Goal: Task Accomplishment & Management: Use online tool/utility

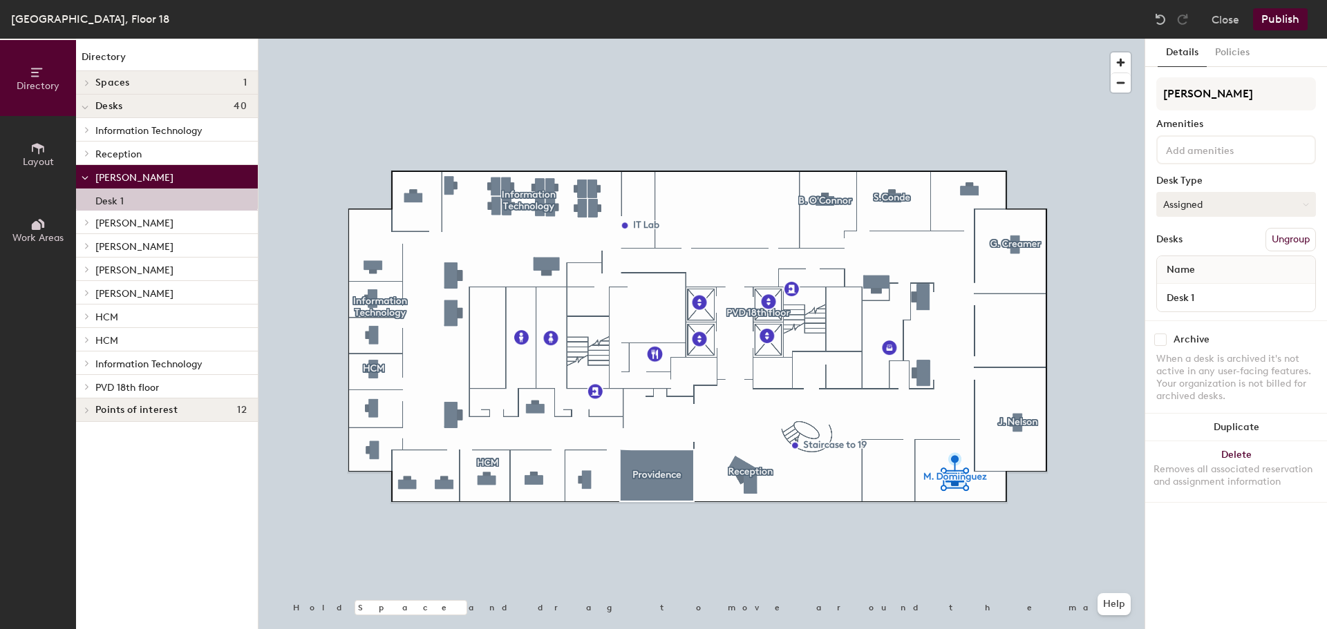
click at [1195, 206] on button "Assigned" at bounding box center [1236, 204] width 160 height 25
click at [1191, 98] on input "[PERSON_NAME]" at bounding box center [1236, 93] width 160 height 33
click at [1005, 90] on div "Directory Layout Work Areas Directory Spaces 1 Providence Desks 40 Information …" at bounding box center [663, 334] width 1327 height 591
click at [1176, 202] on button "Assigned" at bounding box center [1236, 204] width 160 height 25
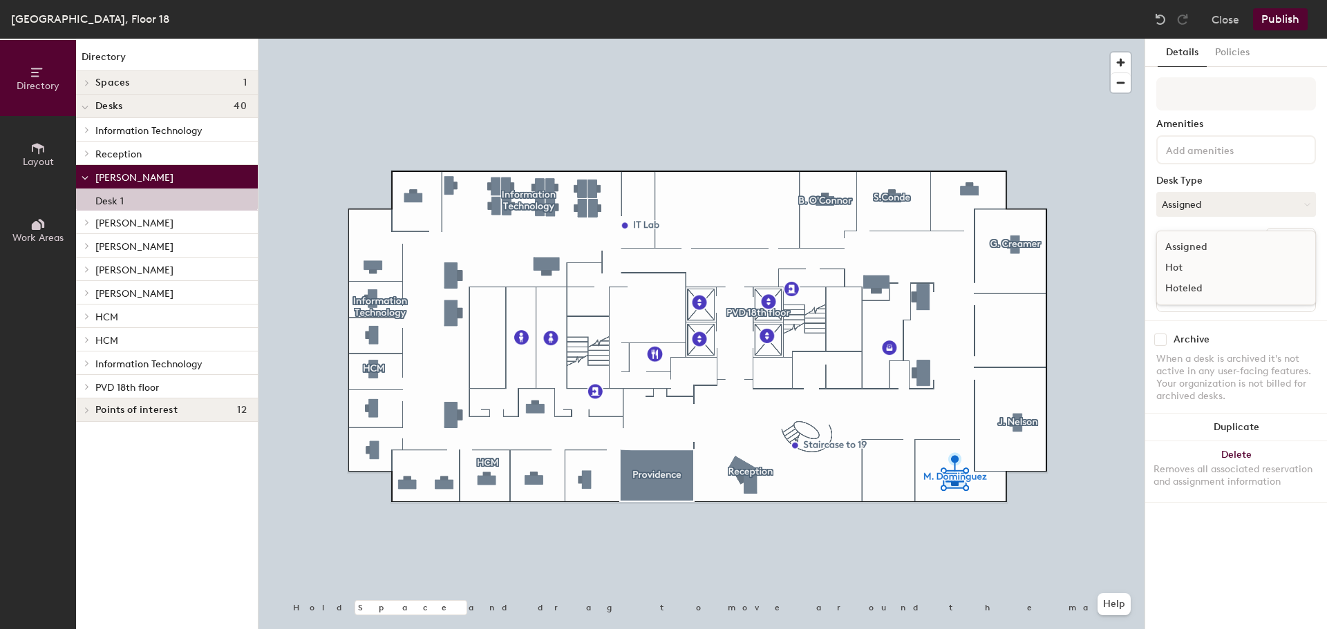
click at [1174, 290] on div "Hoteled" at bounding box center [1226, 288] width 138 height 21
click at [1279, 64] on div "Details Policies" at bounding box center [1236, 53] width 182 height 28
click at [1065, 85] on div "Directory Layout Work Areas Directory Spaces 1 Providence Desks 40 Information …" at bounding box center [663, 334] width 1327 height 591
click at [1294, 21] on button "Publish" at bounding box center [1280, 19] width 55 height 22
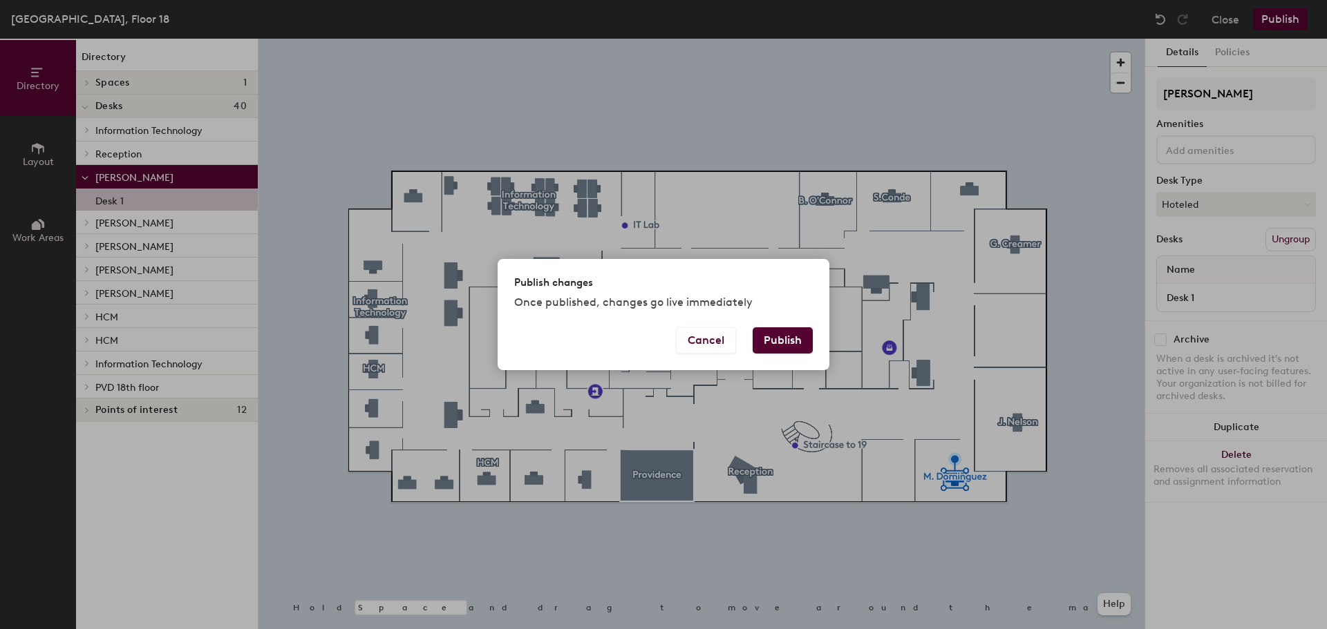
click at [779, 343] on button "Publish" at bounding box center [782, 341] width 60 height 26
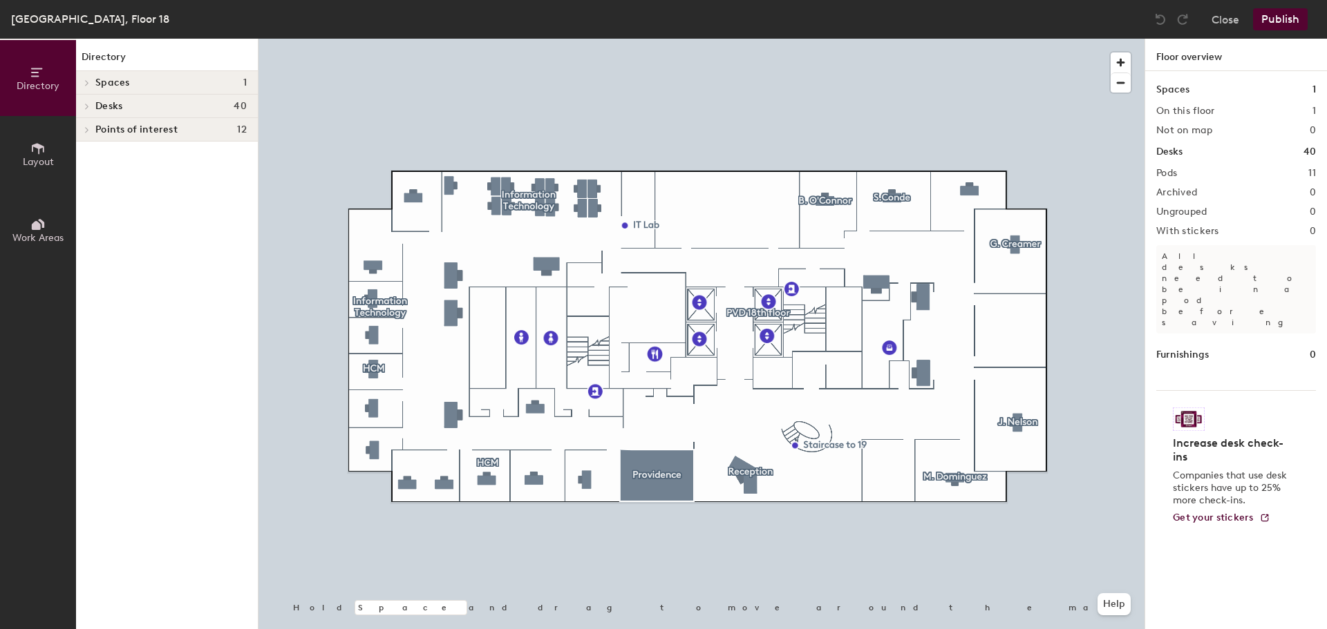
click at [1282, 18] on button "Publish" at bounding box center [1280, 19] width 55 height 22
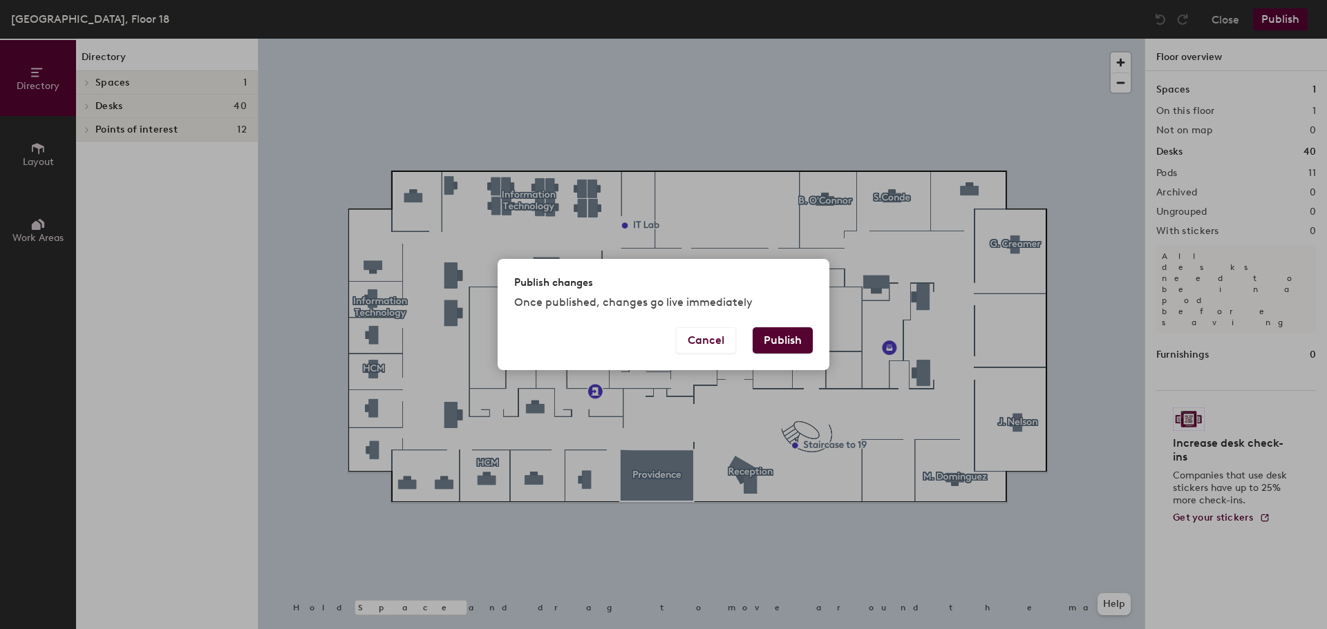
click at [784, 338] on button "Publish" at bounding box center [782, 341] width 60 height 26
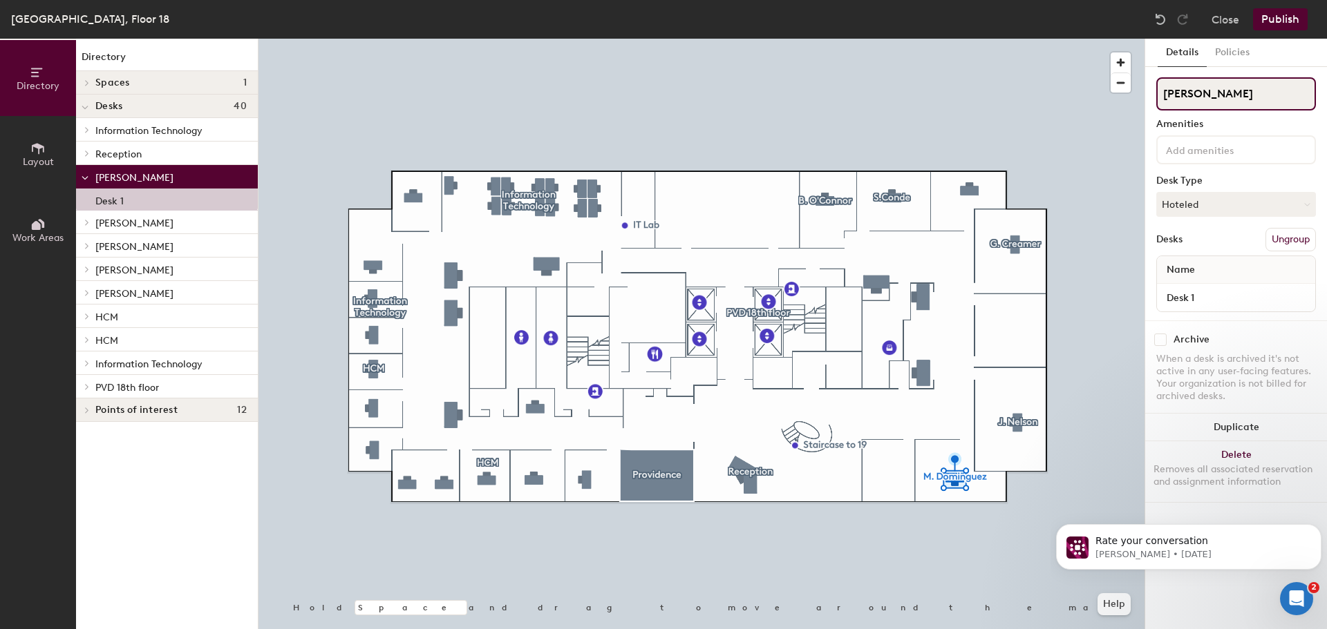
click at [1215, 94] on input "[PERSON_NAME]" at bounding box center [1236, 93] width 160 height 33
click at [1091, 106] on div "Directory Layout Work Areas Directory Spaces 1 Providence Desks 40 Information …" at bounding box center [663, 334] width 1327 height 591
click html "Rate your conversation Robin • 5w ago"
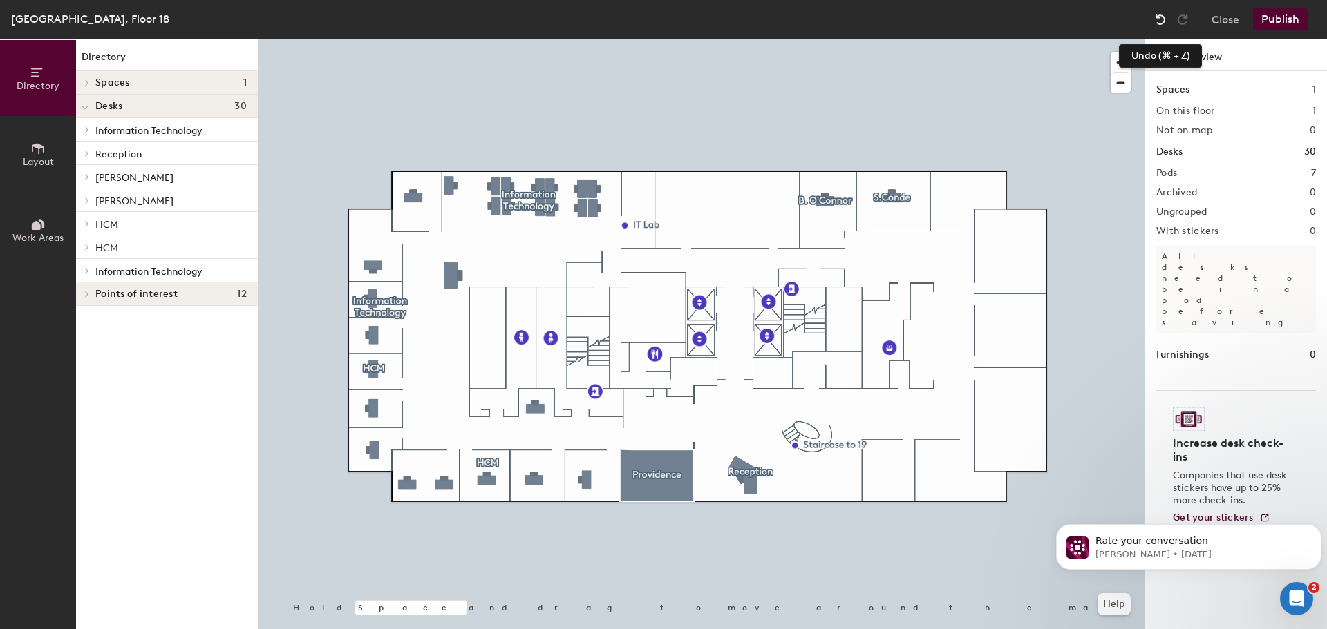
click at [1161, 14] on img at bounding box center [1160, 19] width 14 height 14
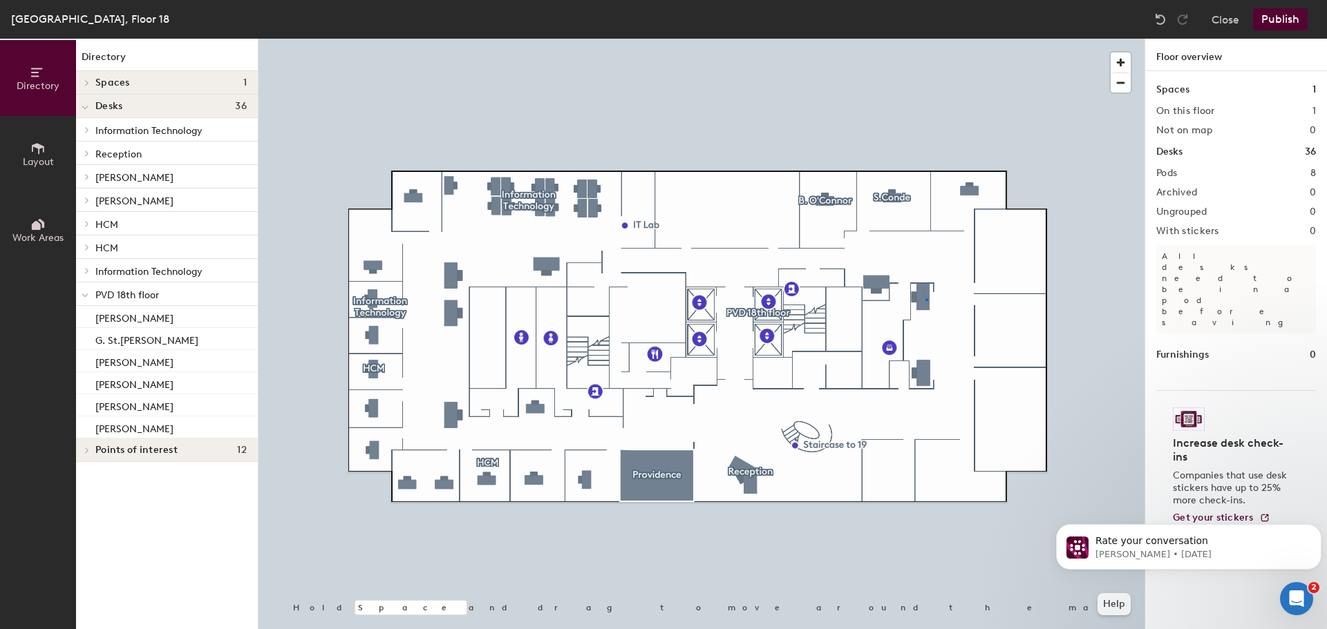
click at [925, 39] on div at bounding box center [701, 39] width 886 height 0
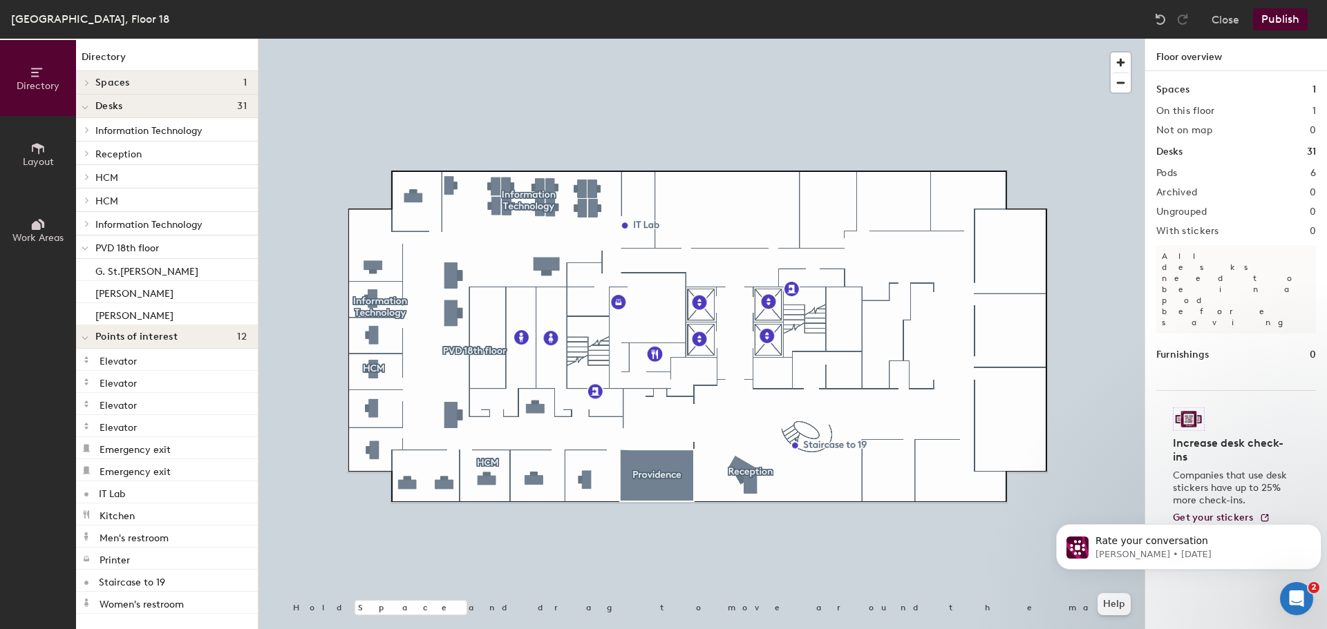
click at [1276, 17] on button "Publish" at bounding box center [1280, 19] width 55 height 22
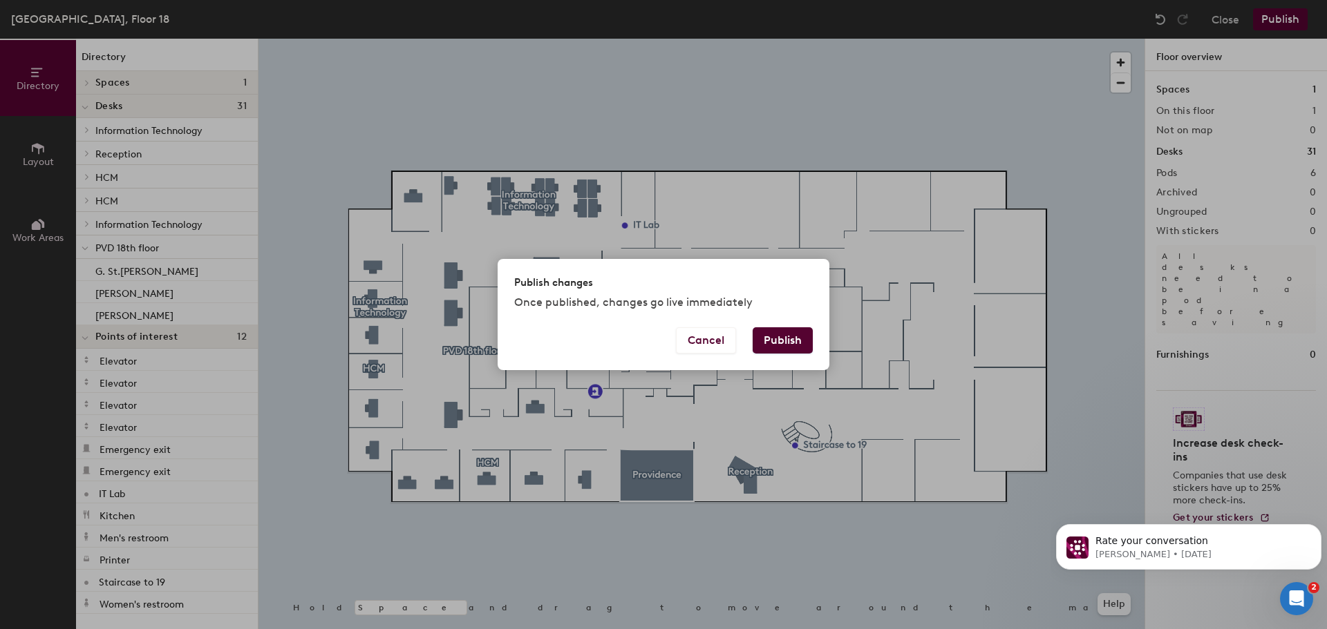
click at [791, 344] on button "Publish" at bounding box center [782, 341] width 60 height 26
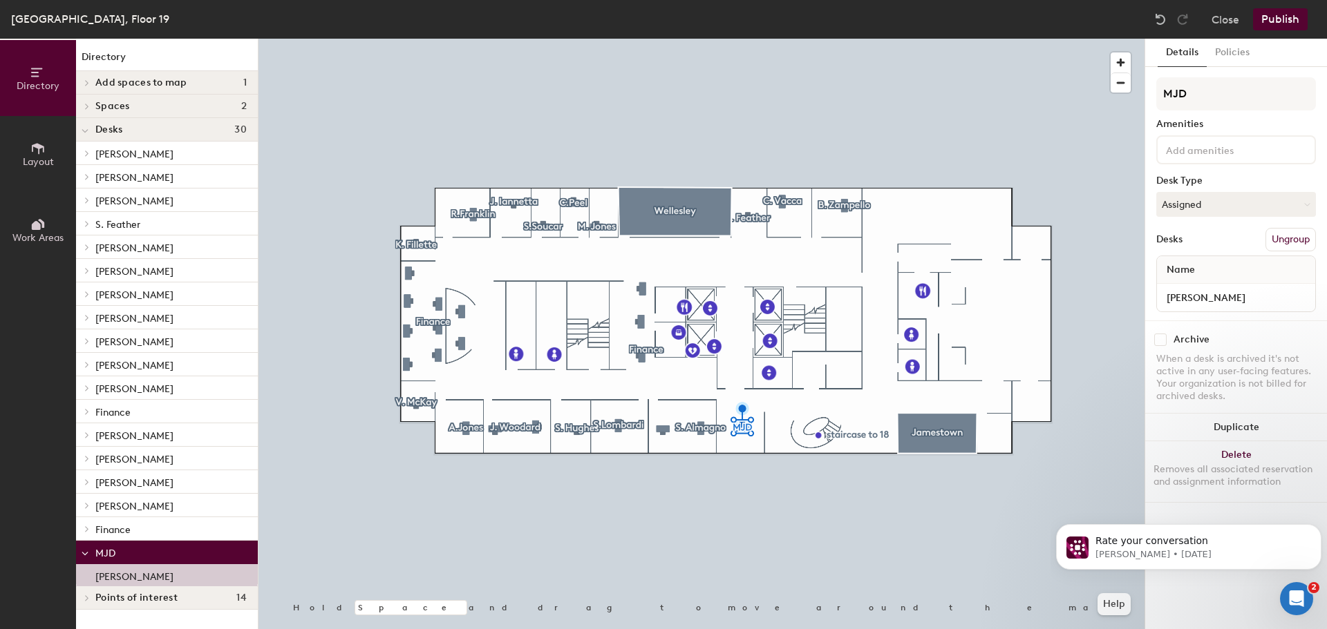
click at [1277, 19] on button "Publish" at bounding box center [1280, 19] width 55 height 22
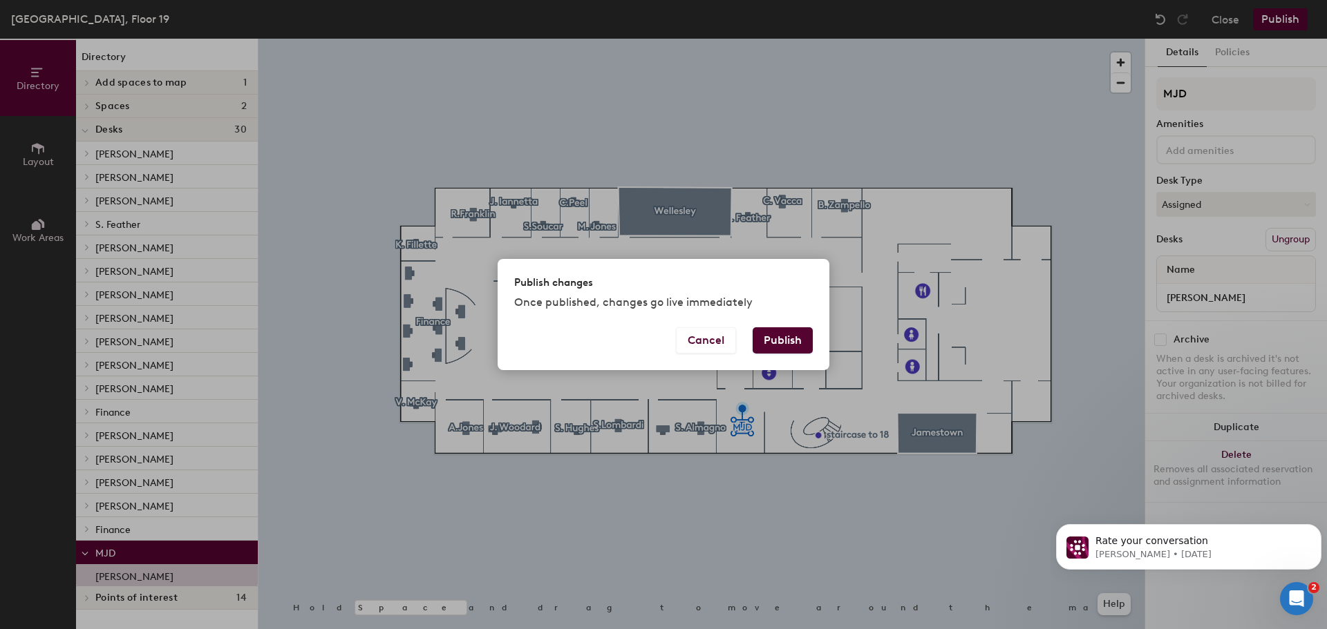
click at [798, 335] on button "Publish" at bounding box center [782, 341] width 60 height 26
